Goal: Navigation & Orientation: Find specific page/section

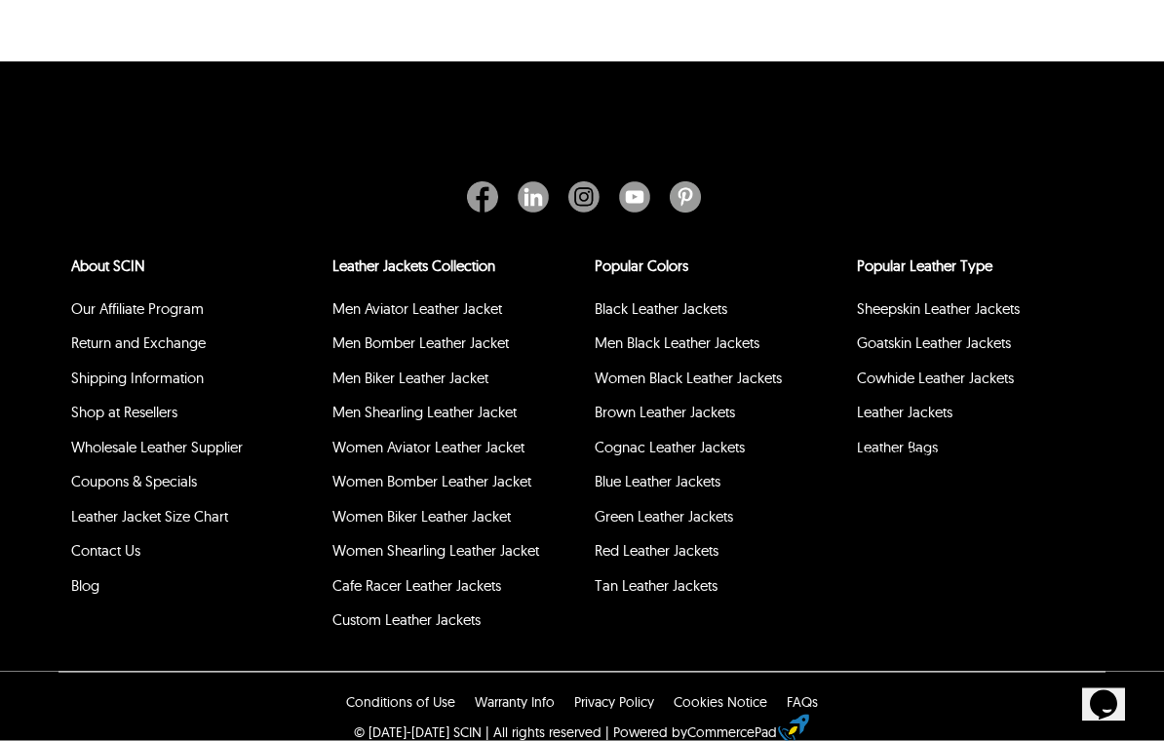
scroll to position [7582, 0]
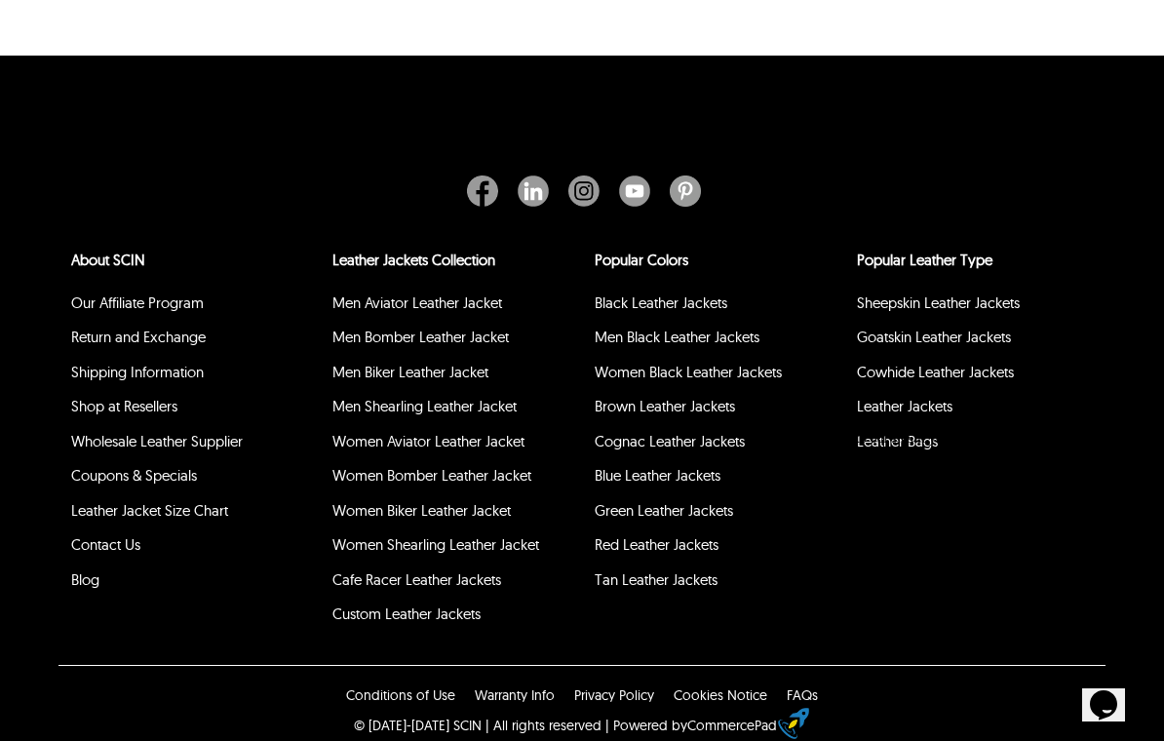
click at [86, 554] on link "Contact Us" at bounding box center [105, 544] width 69 height 19
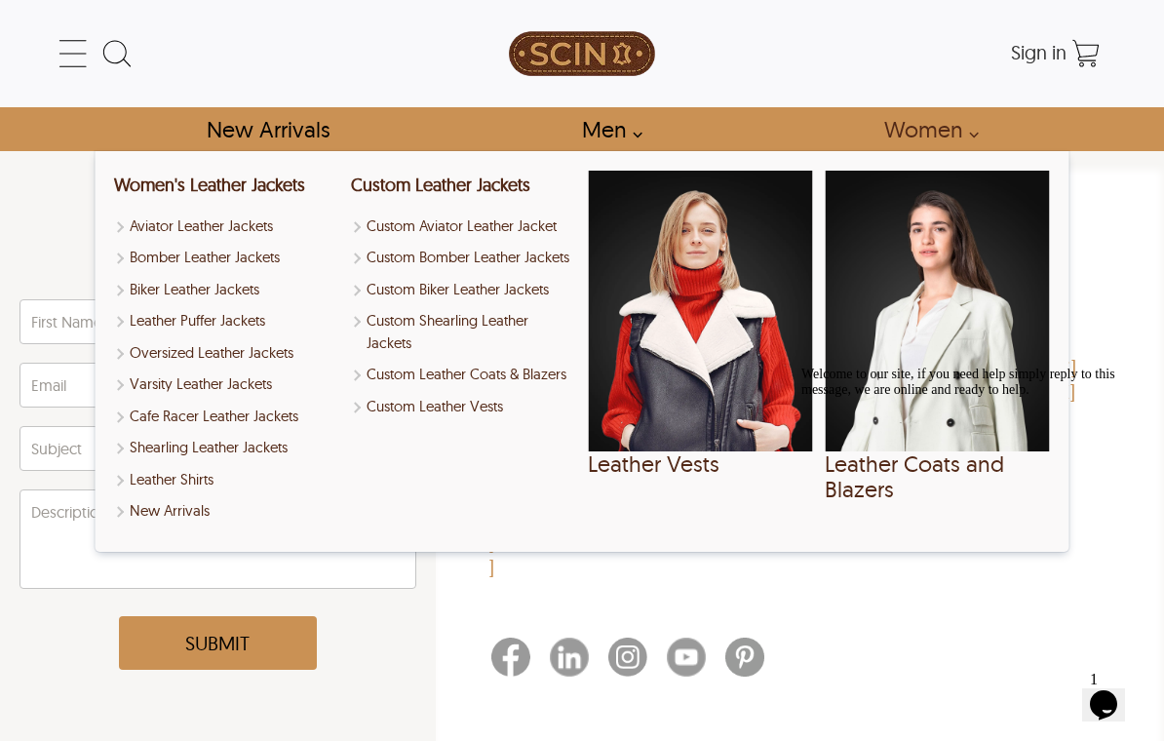
click at [971, 135] on link "Women" at bounding box center [926, 129] width 128 height 44
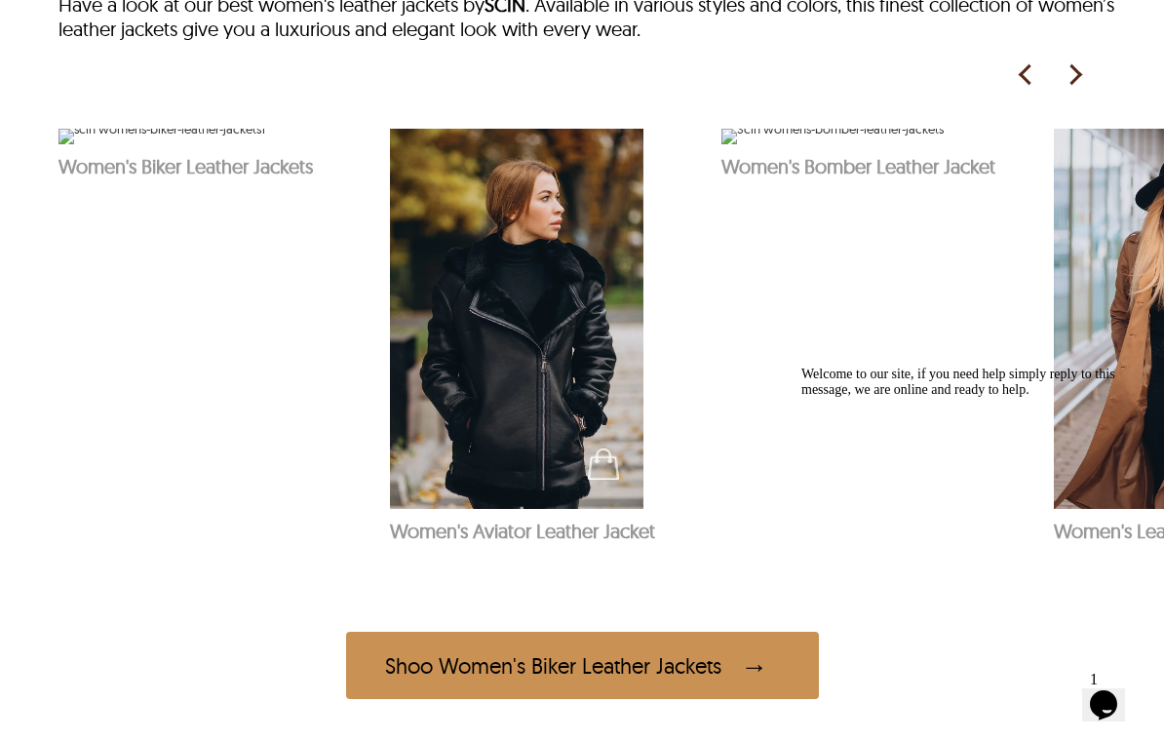
scroll to position [1007, 0]
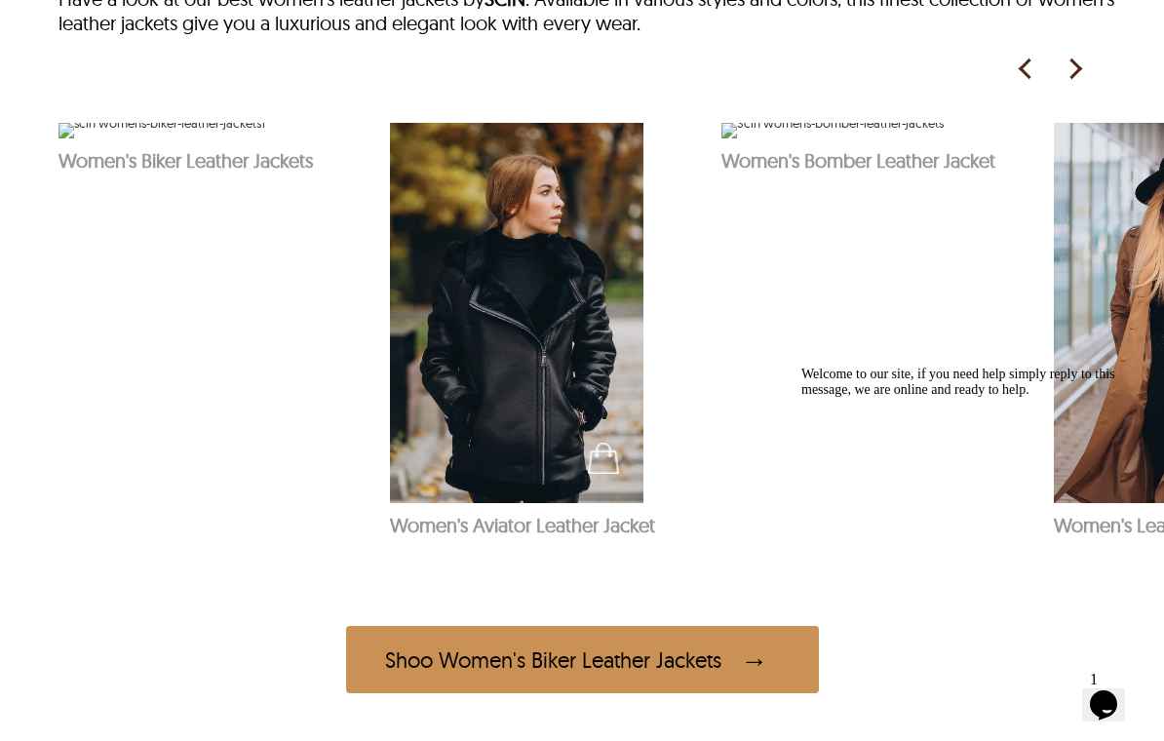
click at [174, 138] on img at bounding box center [161, 131] width 207 height 16
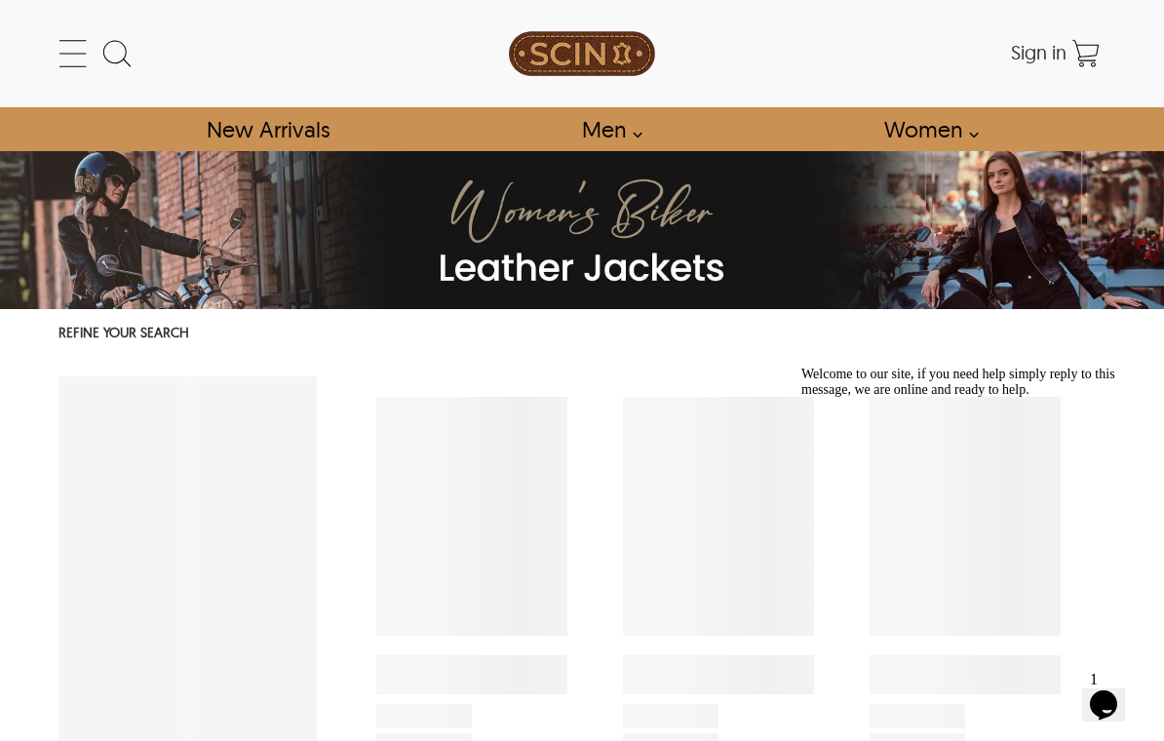
select select "********"
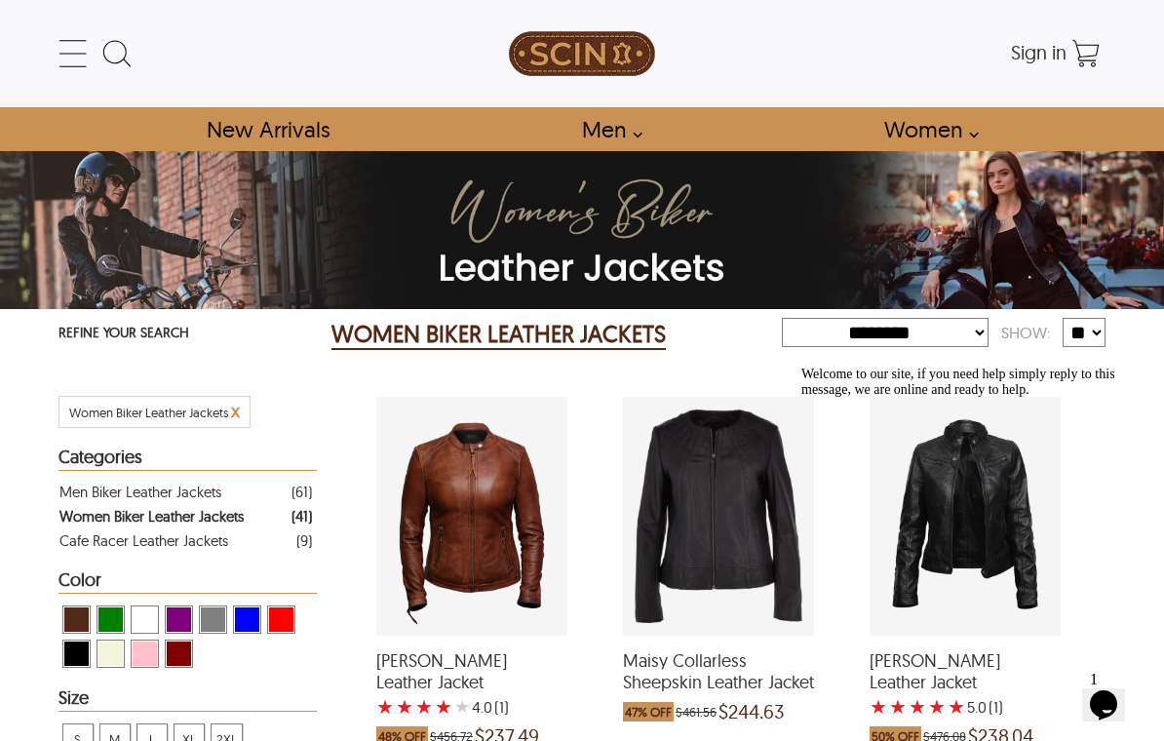
click at [173, 662] on span "View Maroon Women Biker Leather Jackets" at bounding box center [179, 653] width 24 height 24
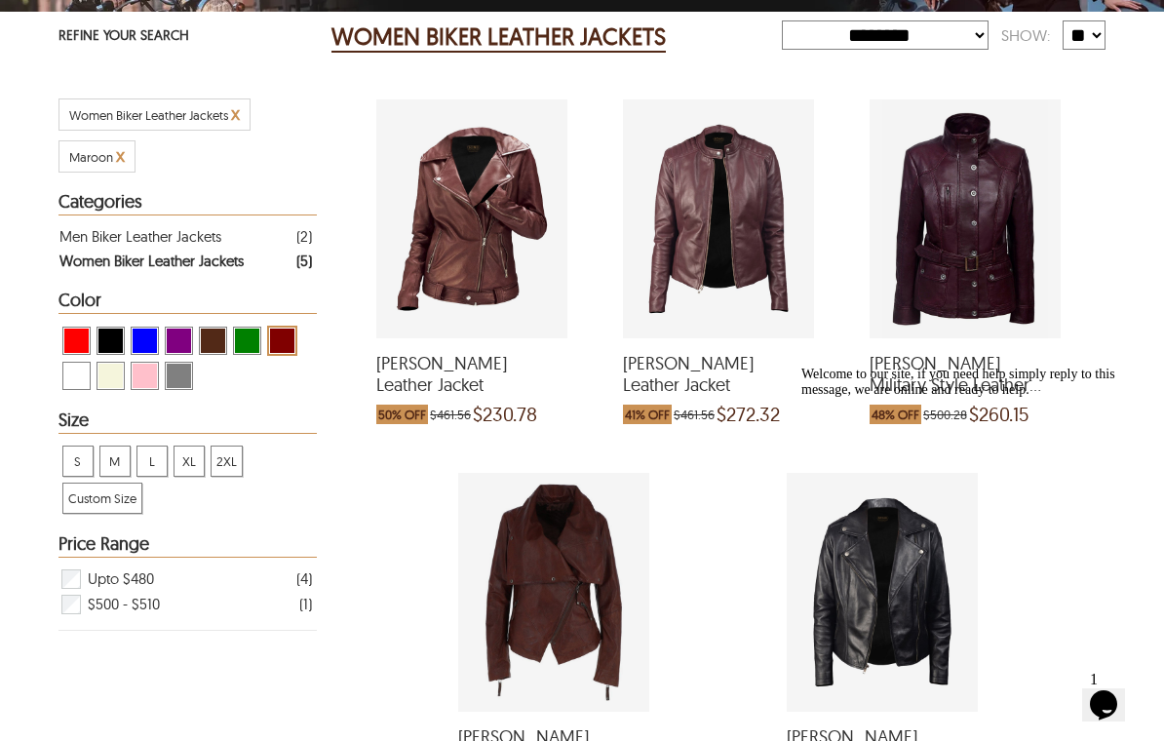
scroll to position [292, 0]
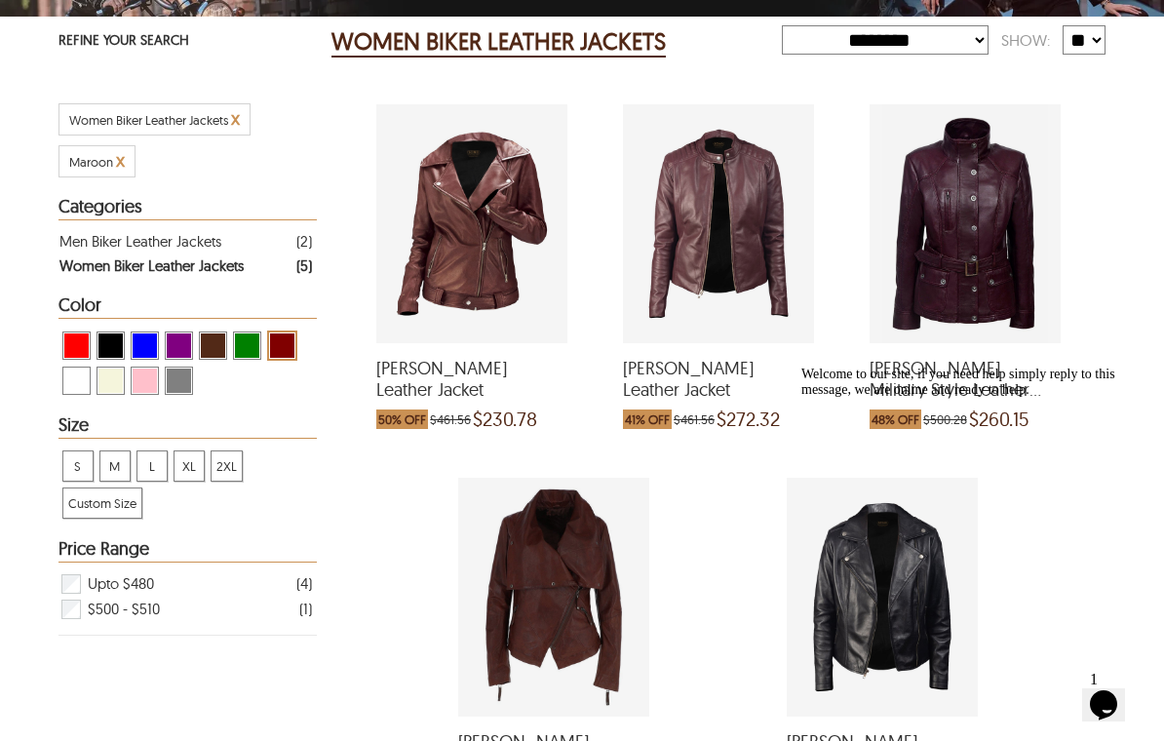
click at [211, 354] on span "View Brown ( Brand Color ) Women Biker Leather Jackets" at bounding box center [213, 345] width 24 height 24
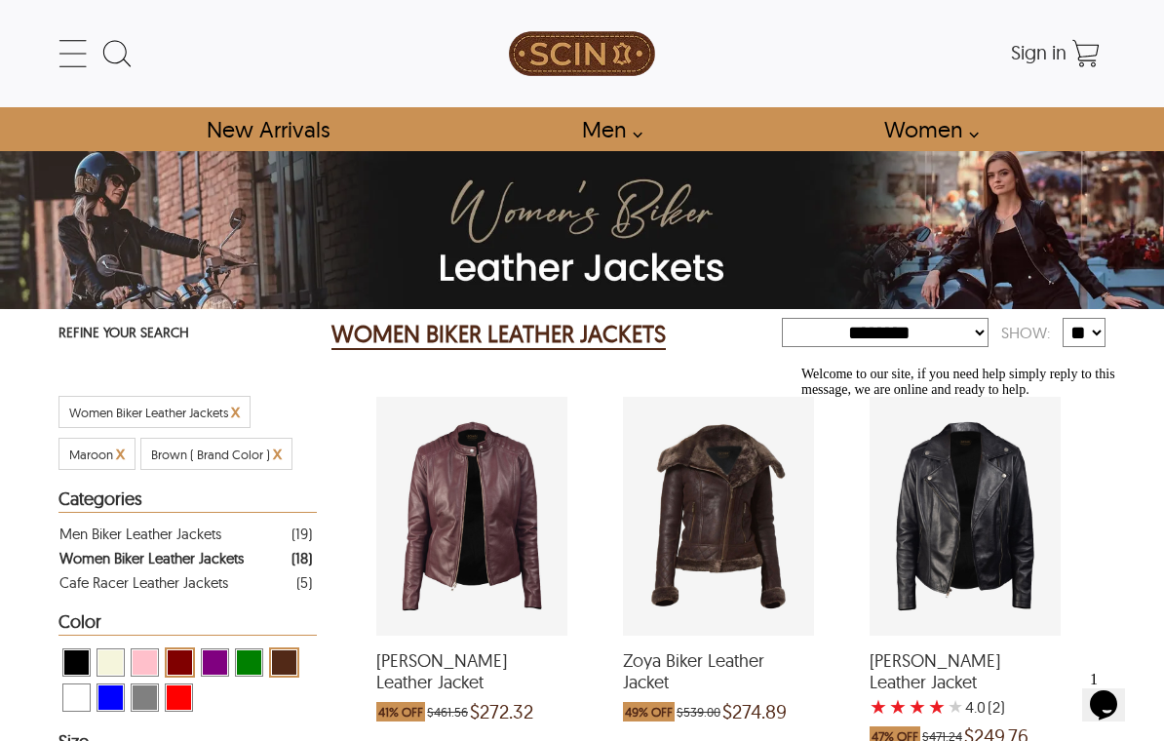
click at [75, 54] on icon at bounding box center [72, 54] width 27 height 1
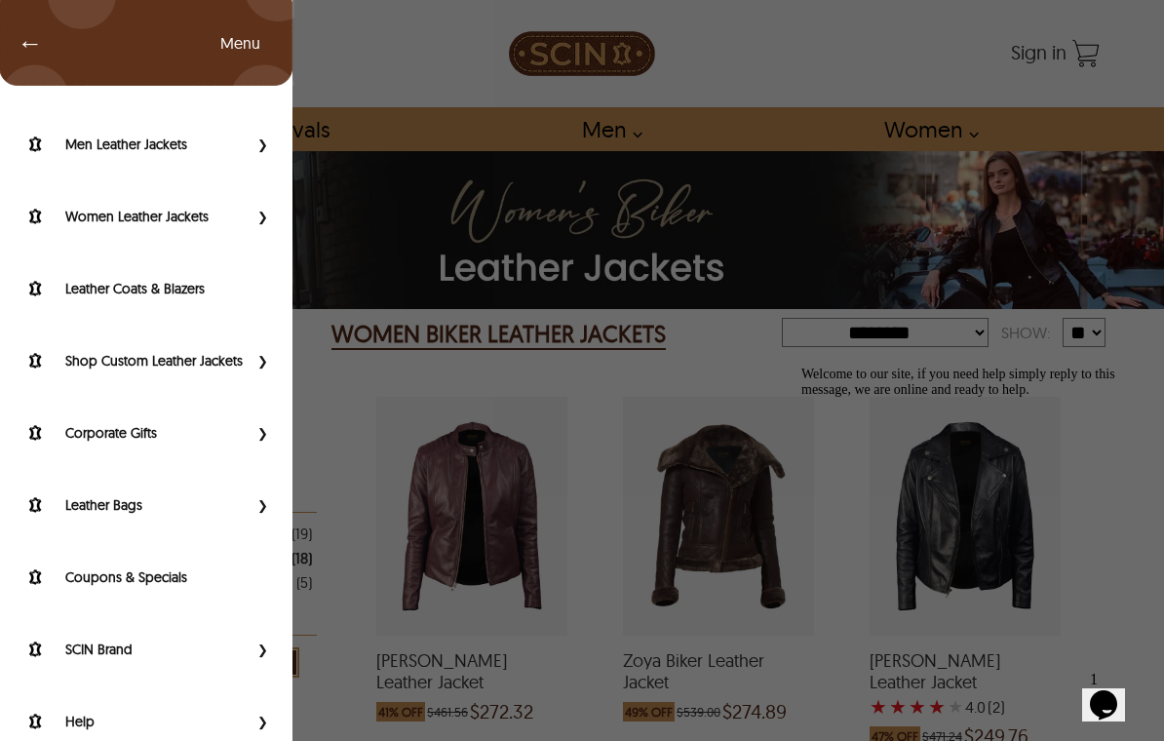
scroll to position [86, 0]
click at [99, 648] on label "SCIN Brand" at bounding box center [156, 649] width 182 height 19
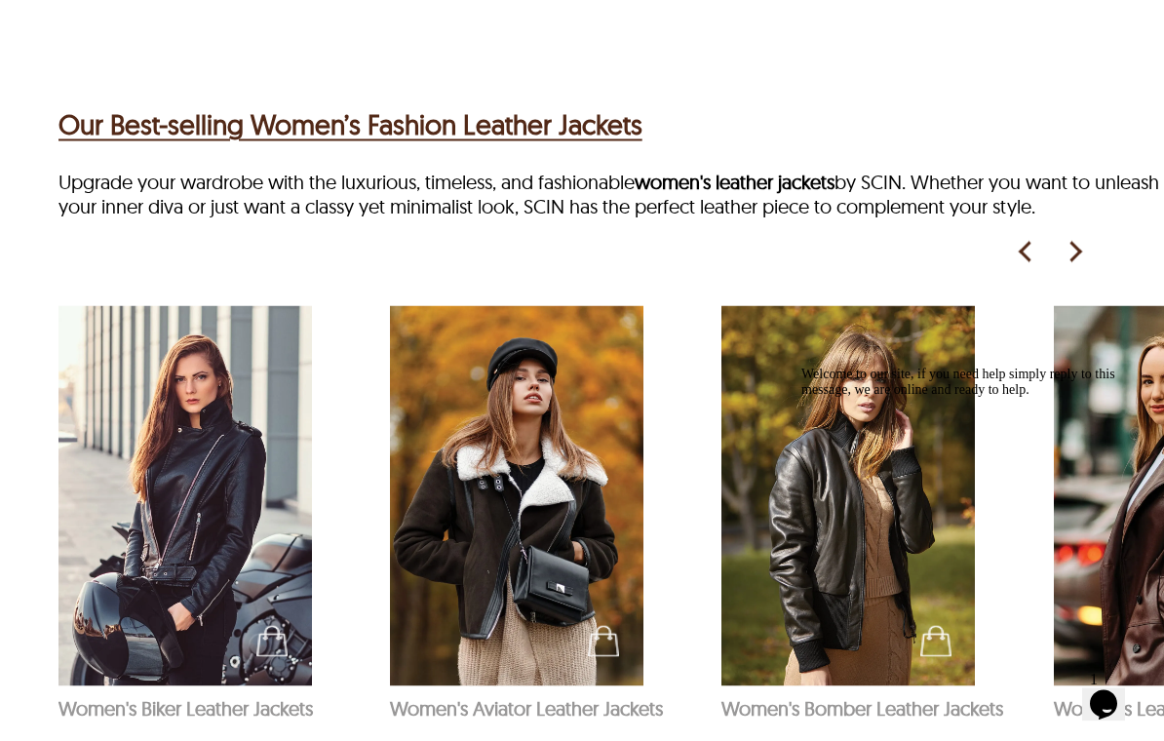
scroll to position [3204, 0]
select select "********"
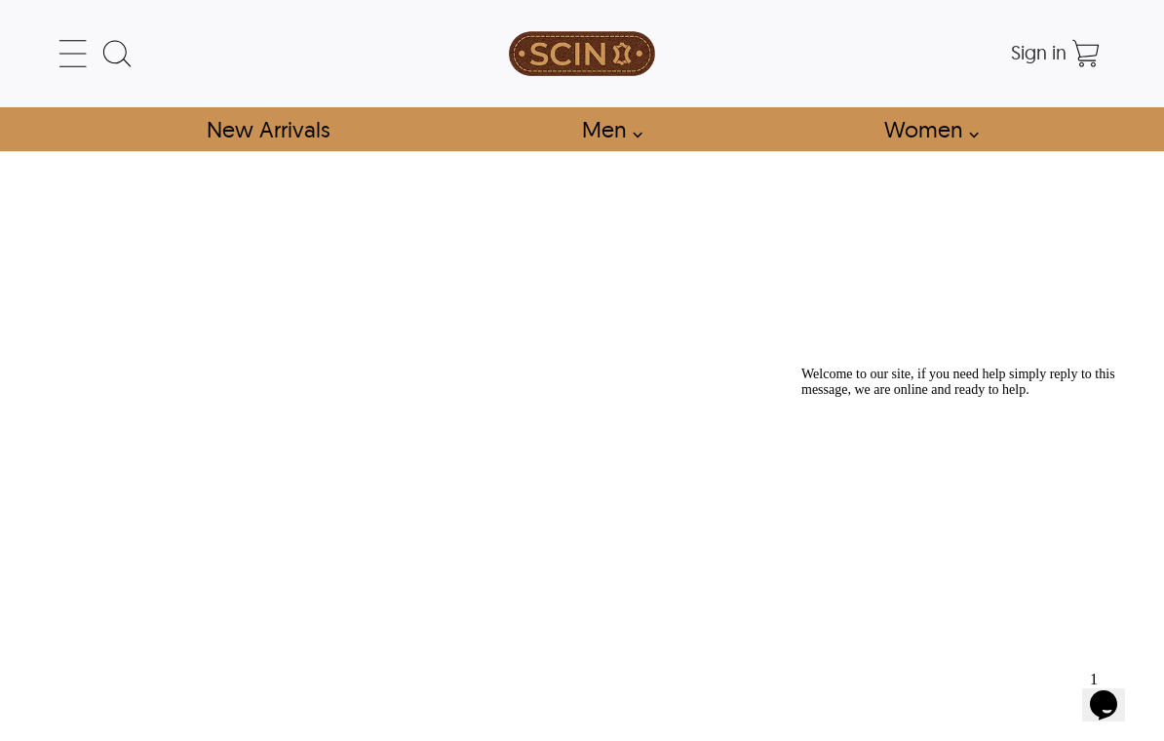
scroll to position [747, 0]
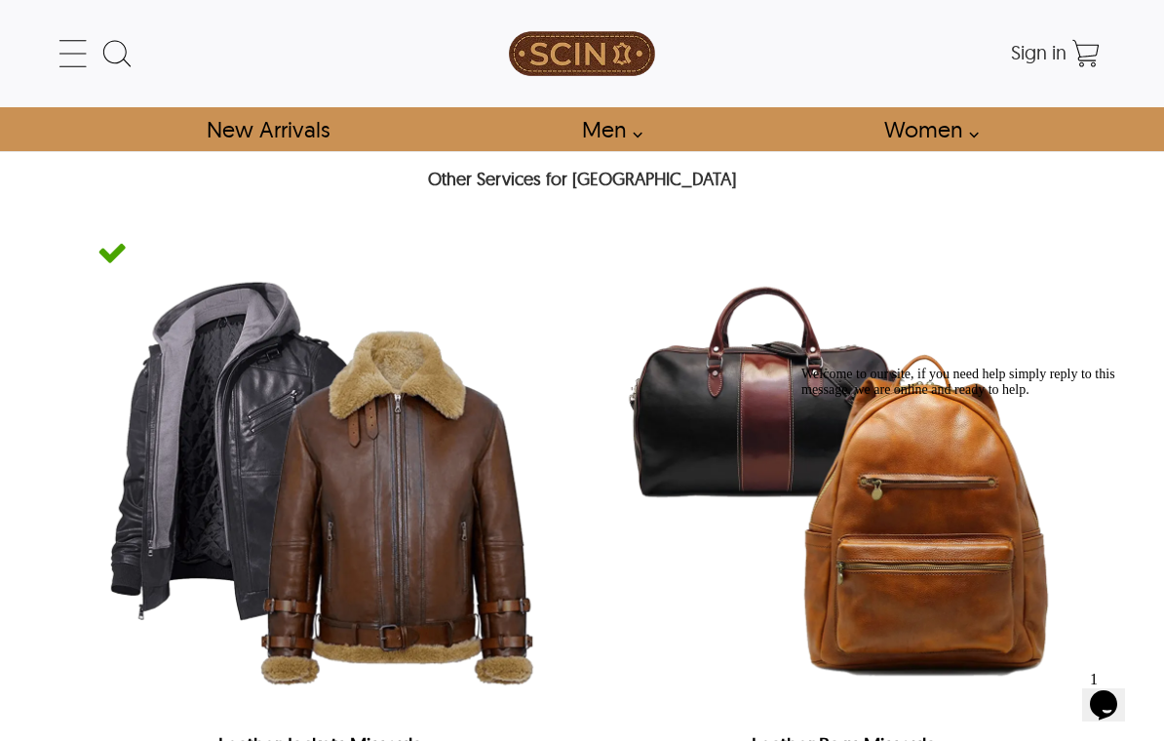
scroll to position [788, 0]
